Goal: Task Accomplishment & Management: Use online tool/utility

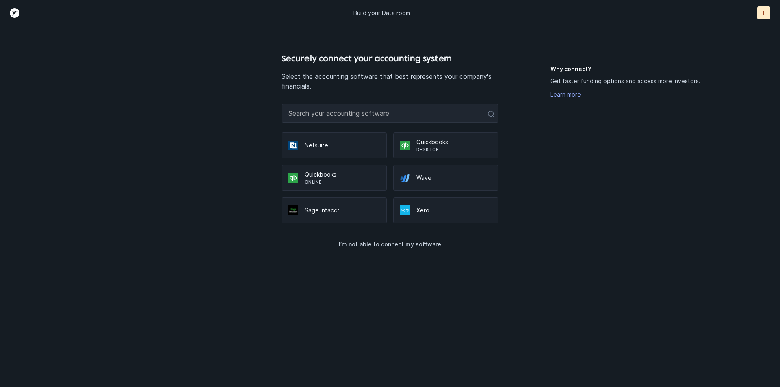
click at [423, 142] on p "Quickbooks" at bounding box center [454, 142] width 75 height 8
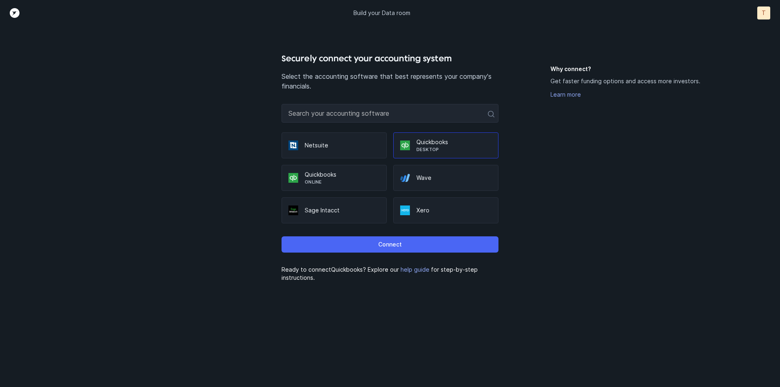
click at [395, 243] on p "Connect" at bounding box center [390, 245] width 24 height 10
